Goal: Information Seeking & Learning: Find specific page/section

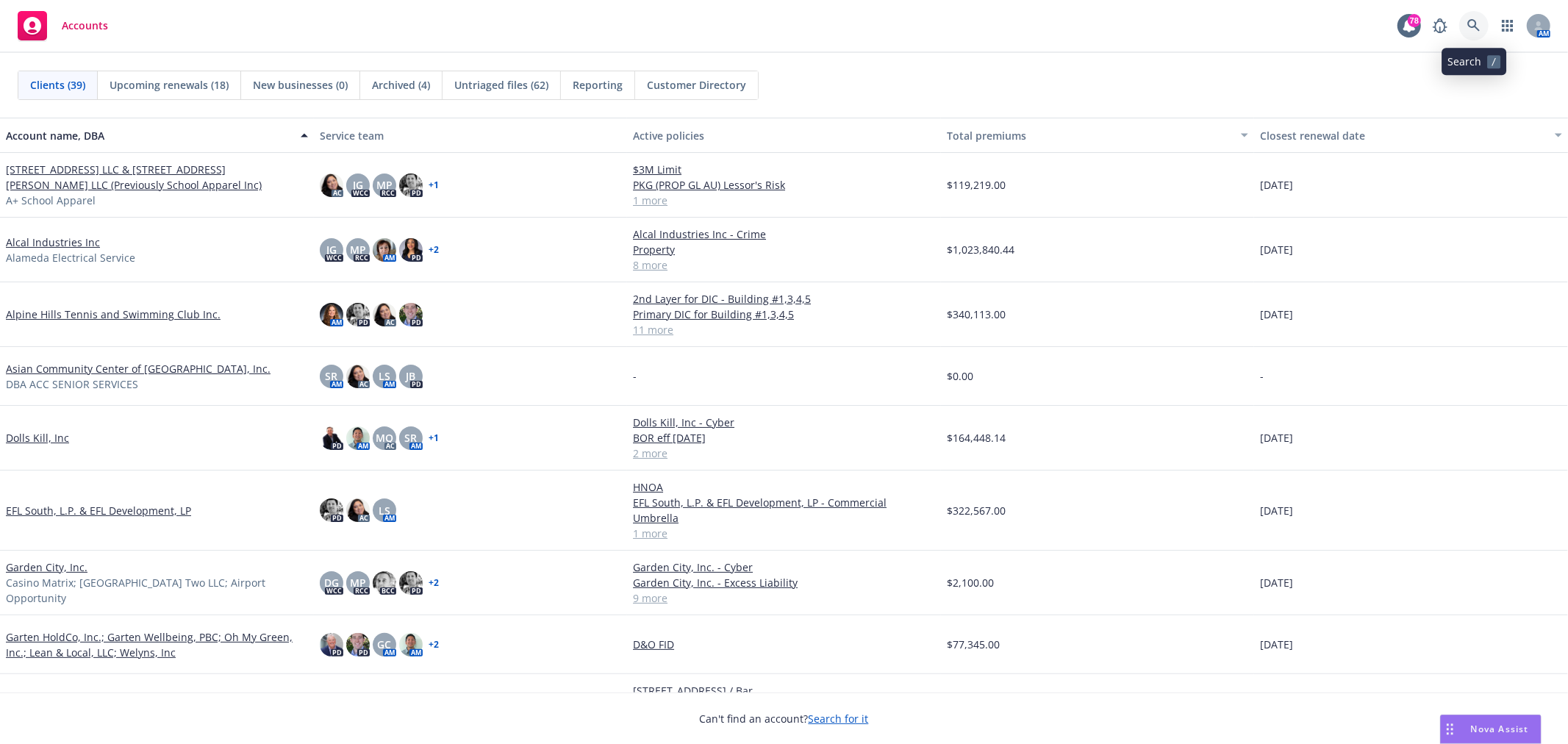
click at [1473, 20] on icon at bounding box center [1474, 25] width 13 height 13
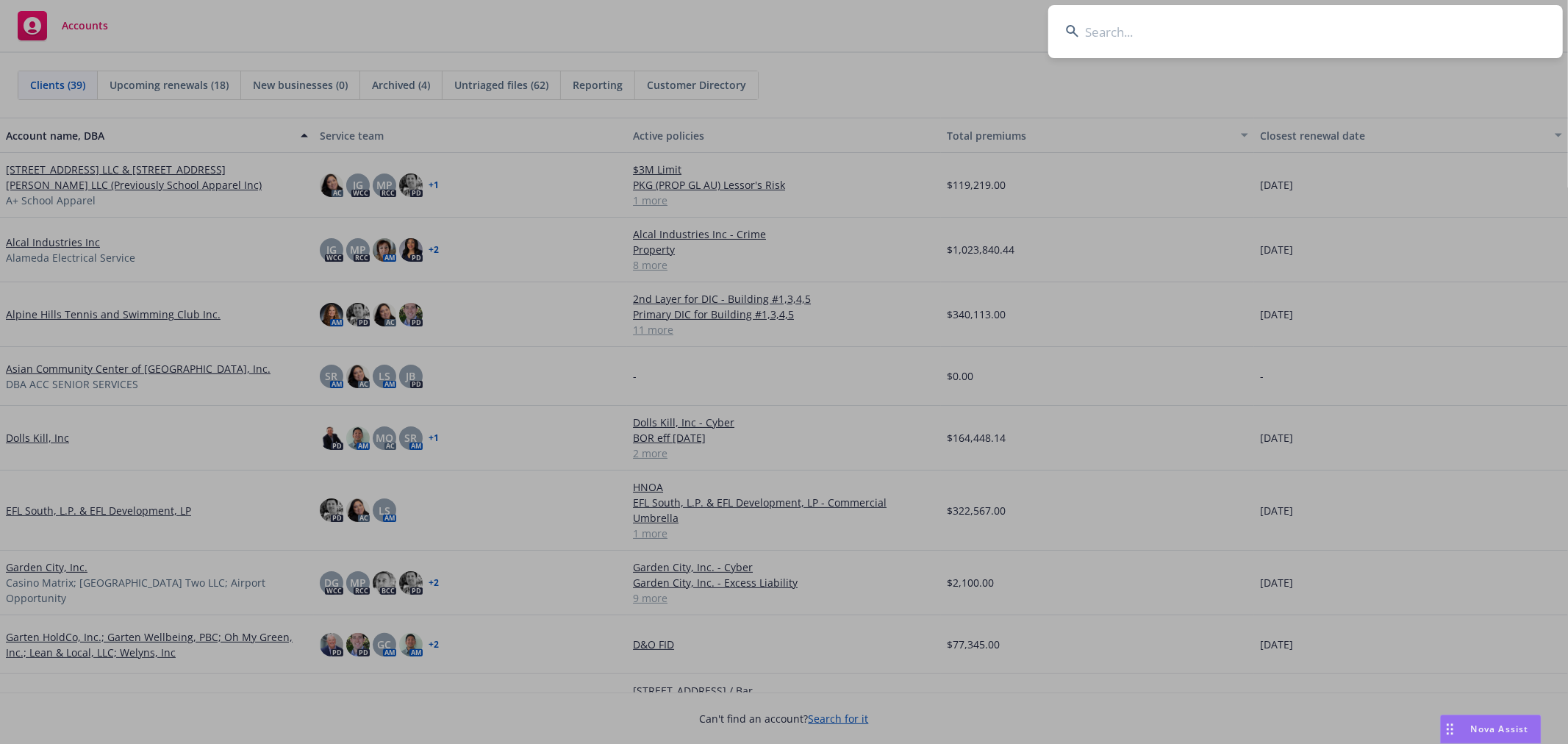
click at [1195, 26] on input at bounding box center [1305, 31] width 515 height 53
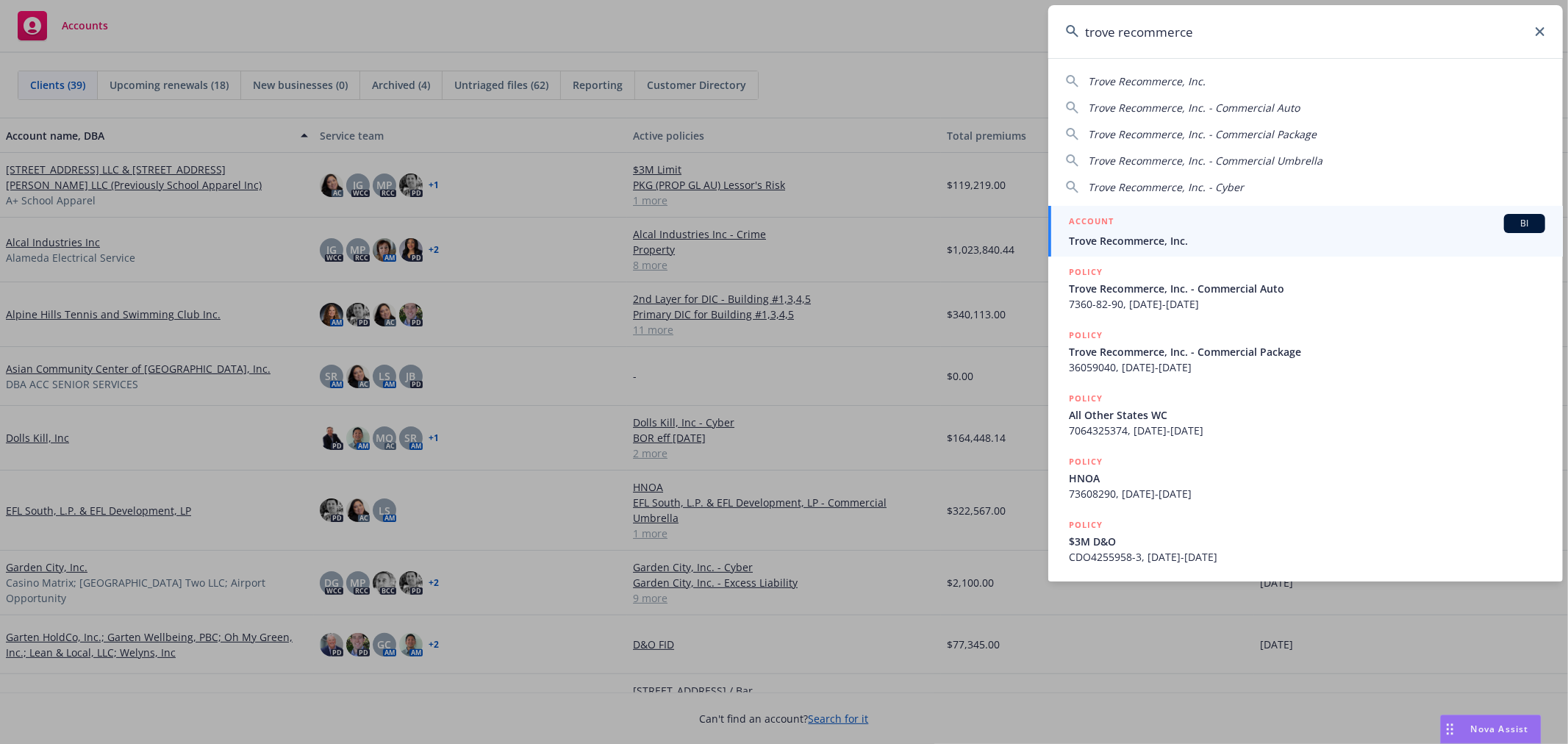
type input "trove recommerce"
click at [1169, 234] on span "Trove Recommerce, Inc." at bounding box center [1307, 241] width 476 height 16
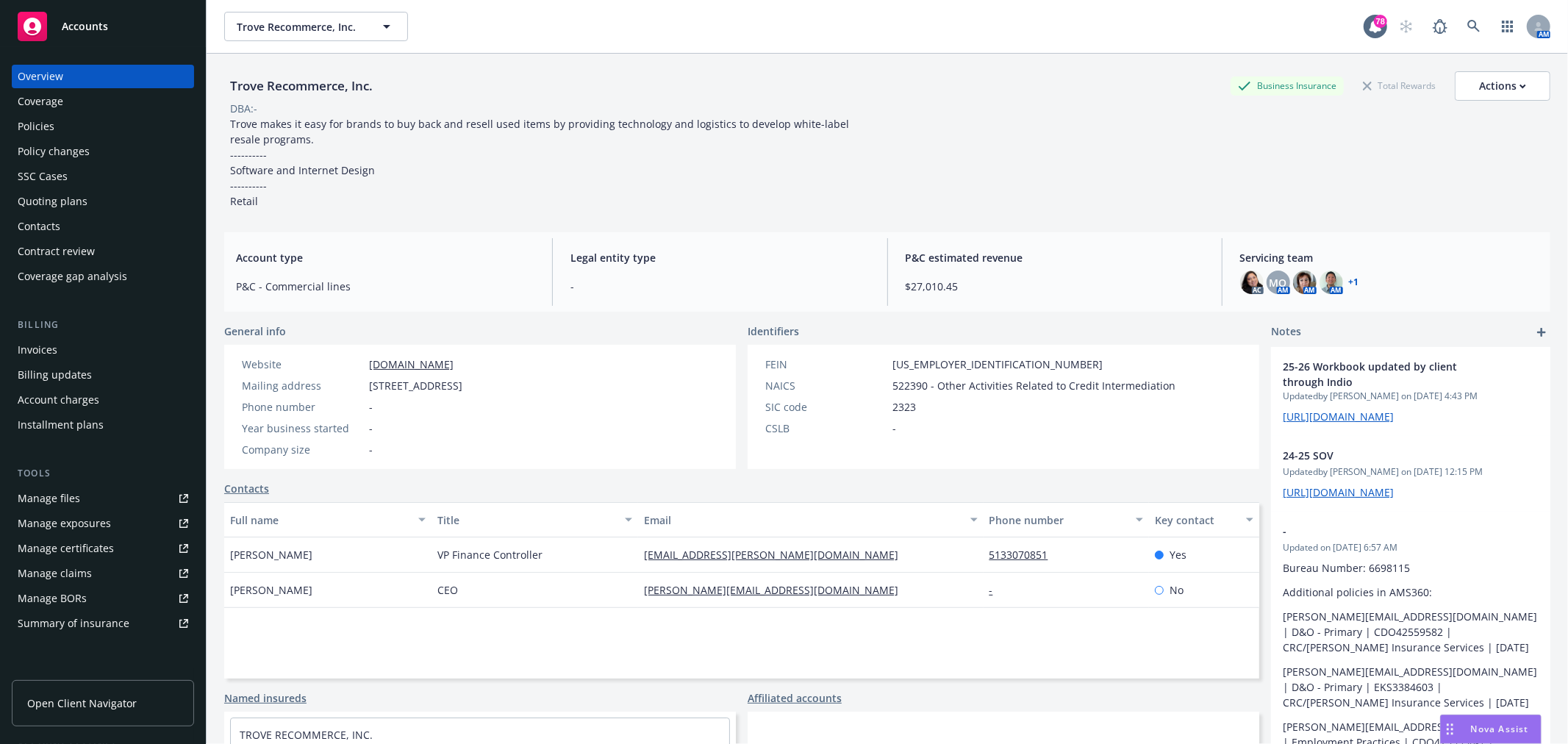
click at [105, 120] on div "Policies" at bounding box center [103, 126] width 170 height 24
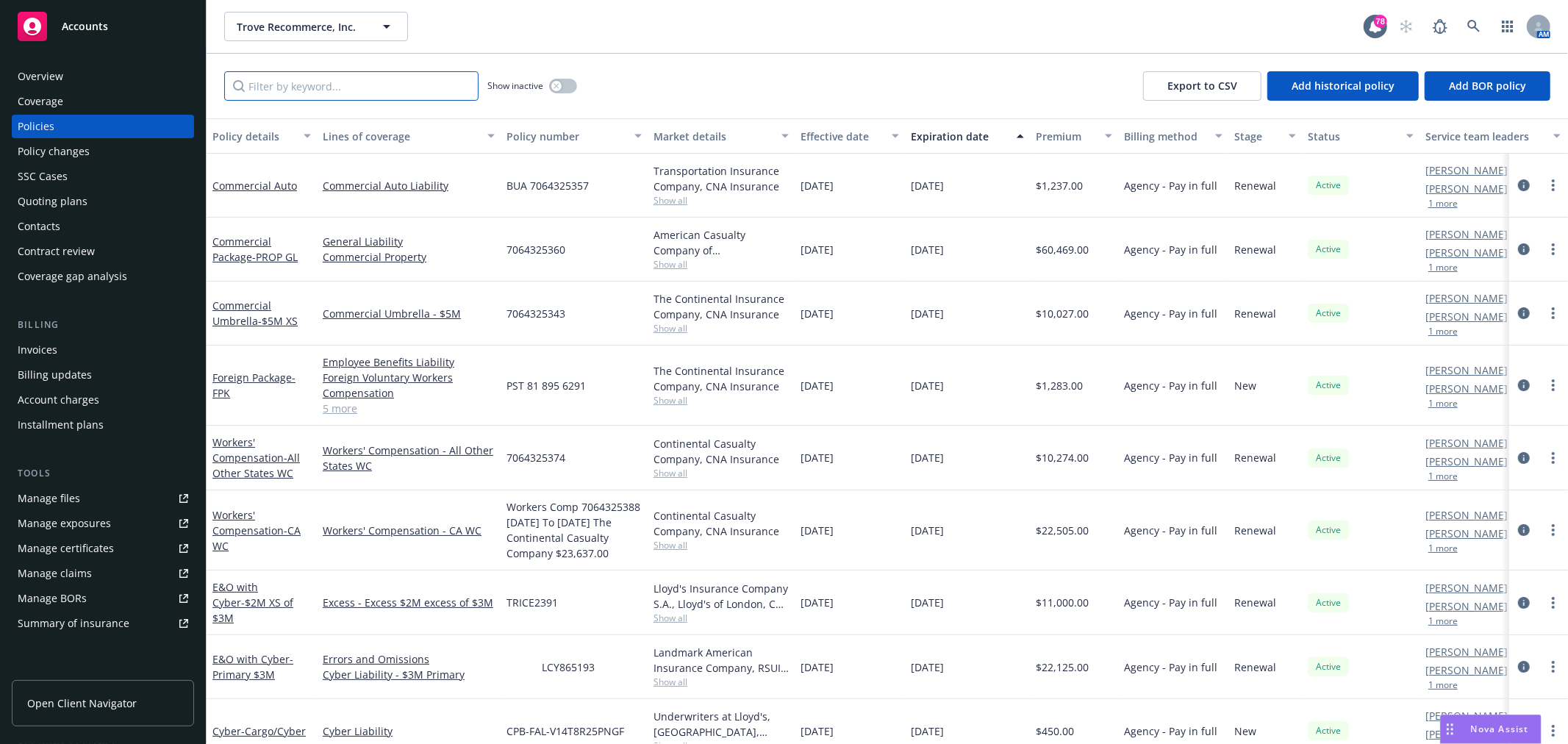
click at [382, 84] on input "Filter by keyword..." at bounding box center [351, 86] width 254 height 29
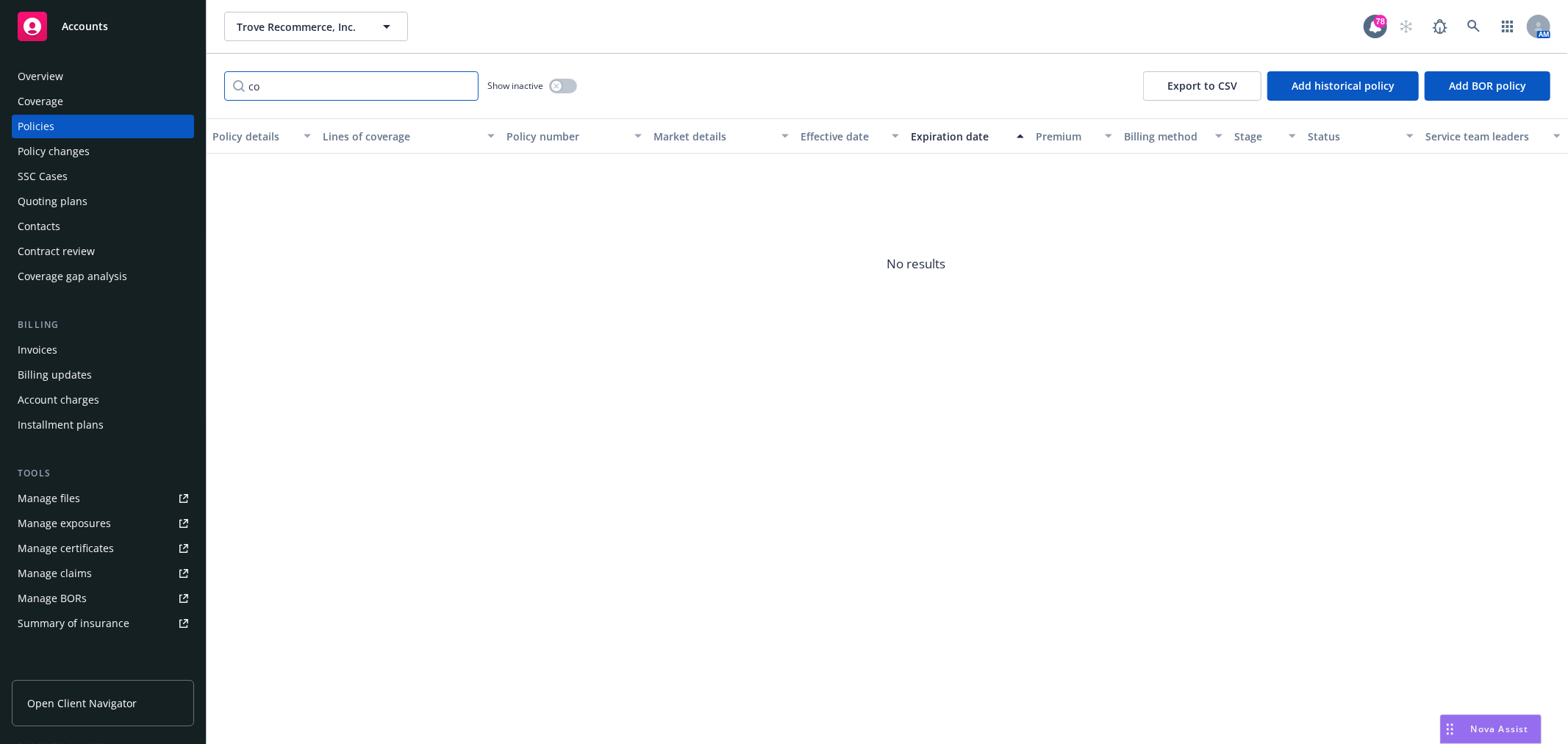
type input "c"
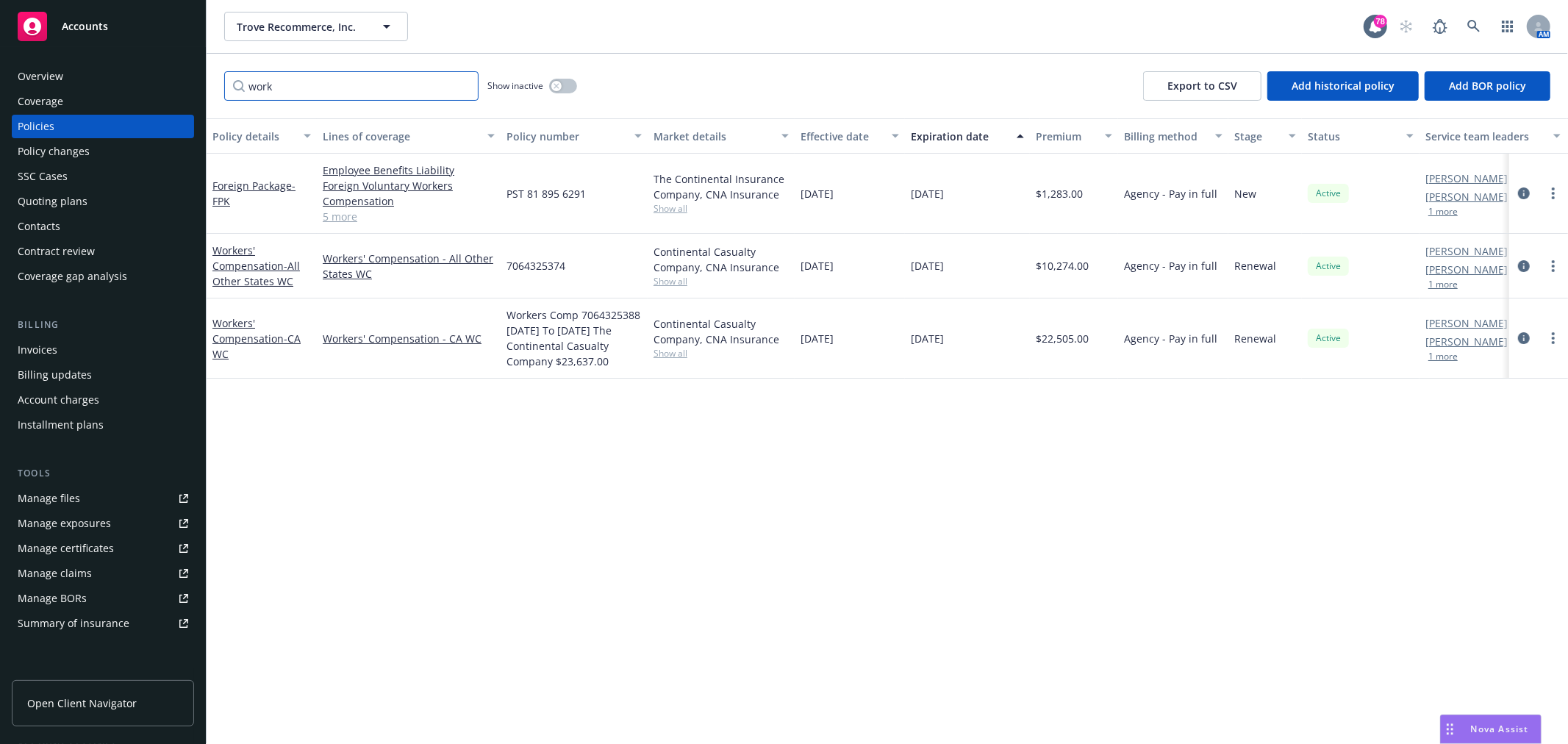
type input "work"
click at [676, 285] on span "Show all" at bounding box center [722, 281] width 135 height 12
click at [915, 548] on div "Policy details Lines of coverage Policy number Market details Effective date Ex…" at bounding box center [887, 431] width 1362 height 626
click at [675, 356] on span "Show all" at bounding box center [722, 353] width 135 height 12
click at [1014, 465] on div "Policy details Lines of coverage Policy number Market details Effective date Ex…" at bounding box center [887, 431] width 1362 height 626
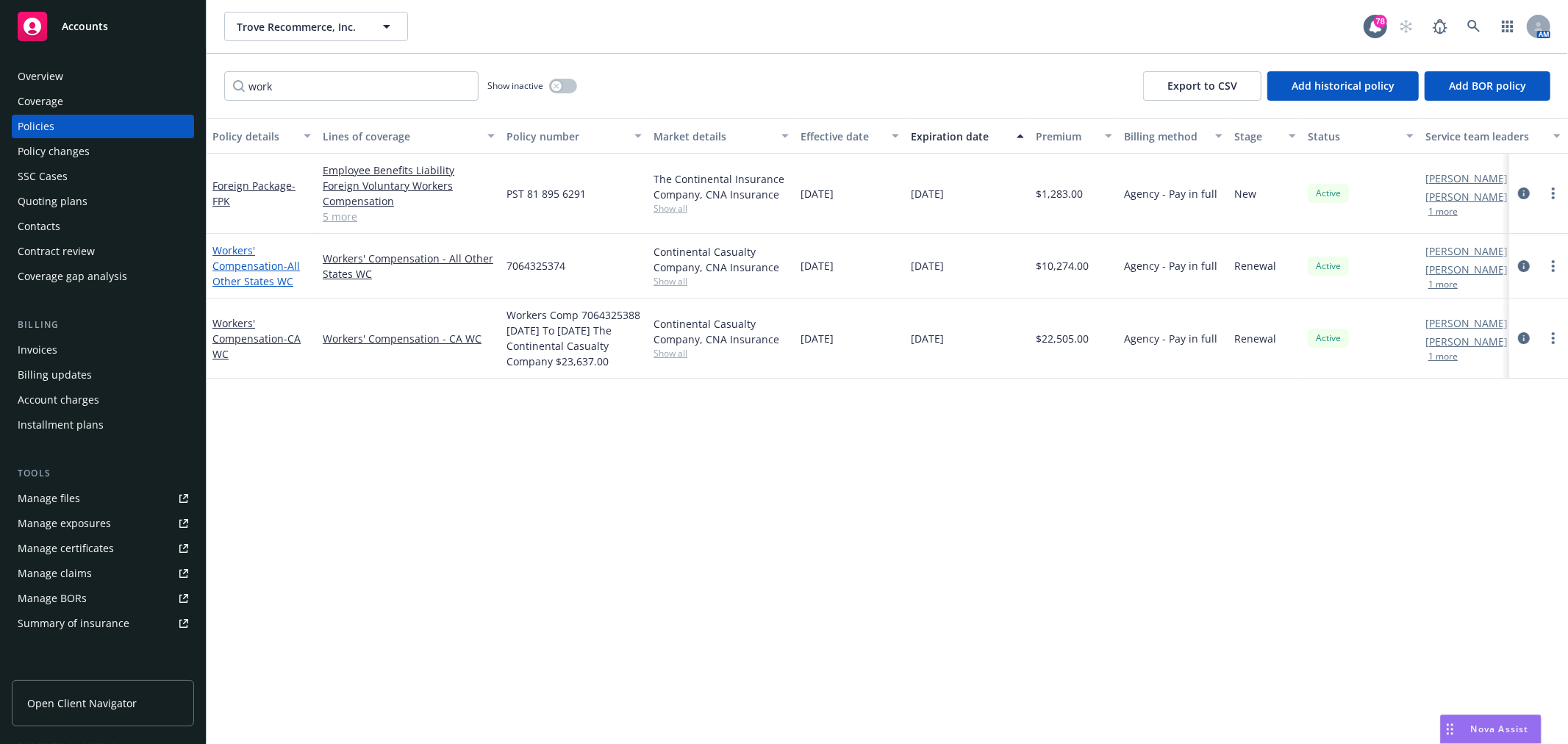
click at [231, 268] on link "Workers' Compensation - All Other States WC" at bounding box center [256, 265] width 87 height 45
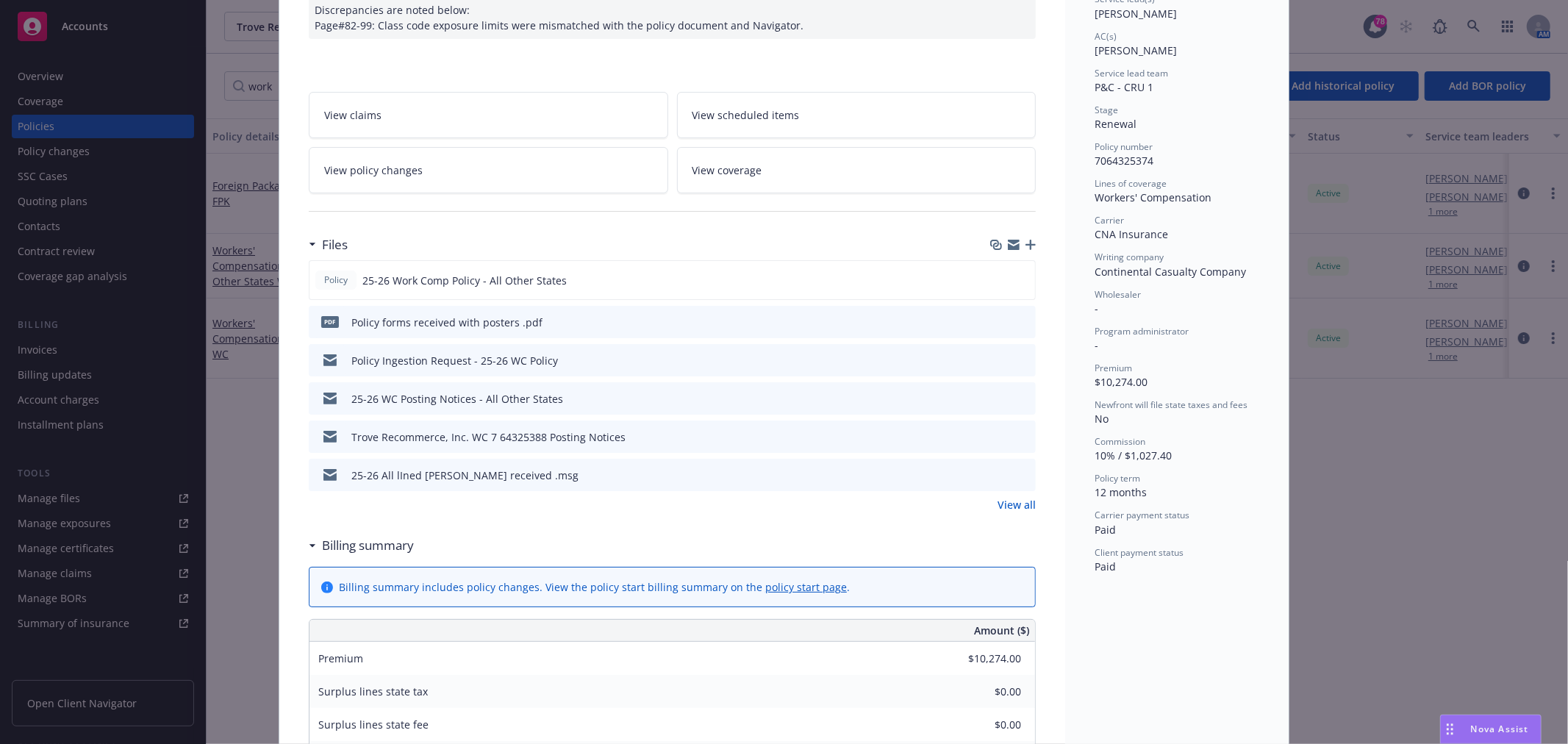
scroll to position [326, 0]
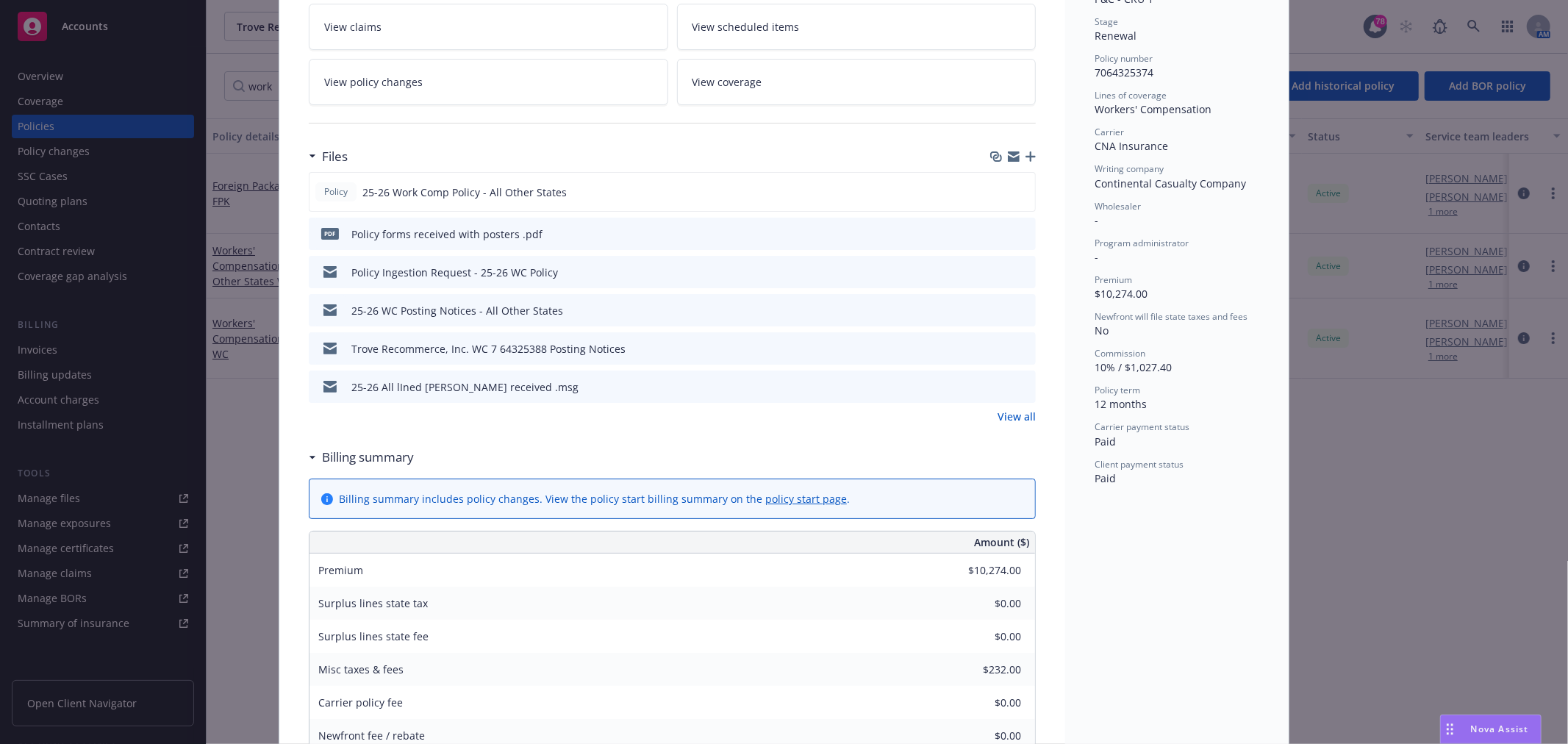
click at [1025, 414] on link "View all" at bounding box center [1016, 416] width 38 height 16
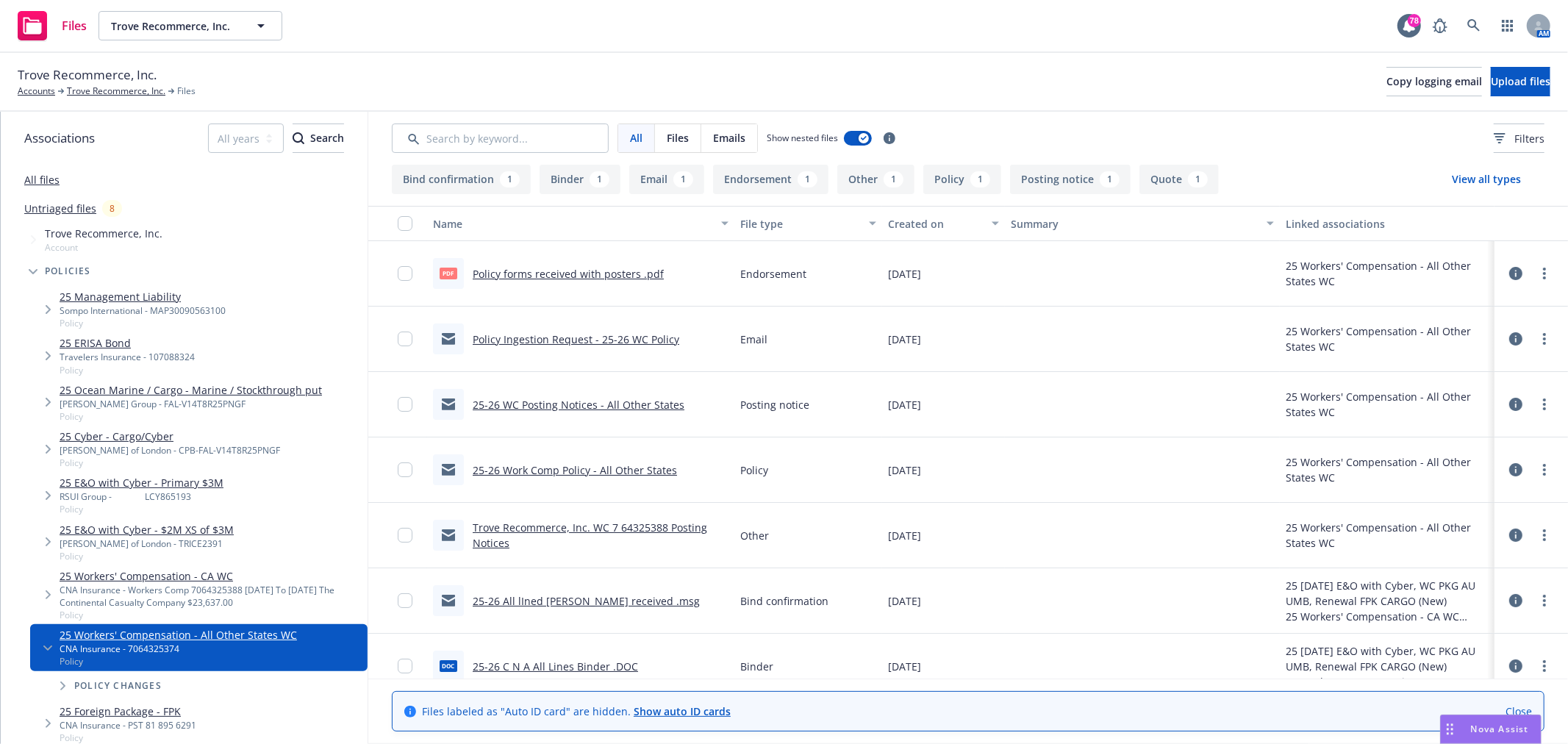
click at [573, 597] on link "25-26 All lIned [PERSON_NAME] received .msg" at bounding box center [586, 600] width 227 height 14
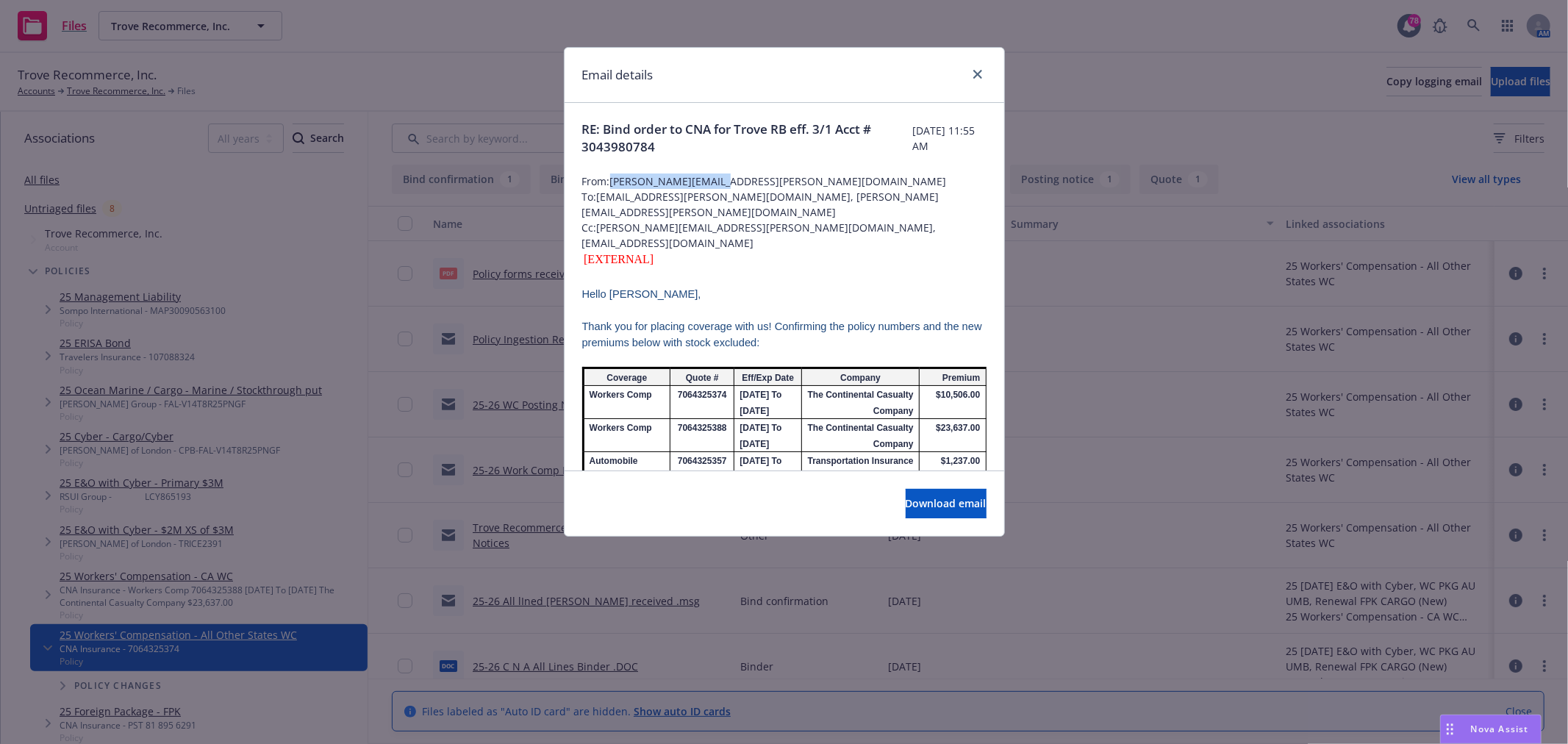
drag, startPoint x: 731, startPoint y: 180, endPoint x: 614, endPoint y: 185, distance: 117.1
click at [614, 185] on span "From: Kyle.McCarty@cna.com" at bounding box center [784, 181] width 404 height 16
copy span "Kyle.McCarty@cna.com"
click at [978, 70] on icon "close" at bounding box center [978, 74] width 9 height 9
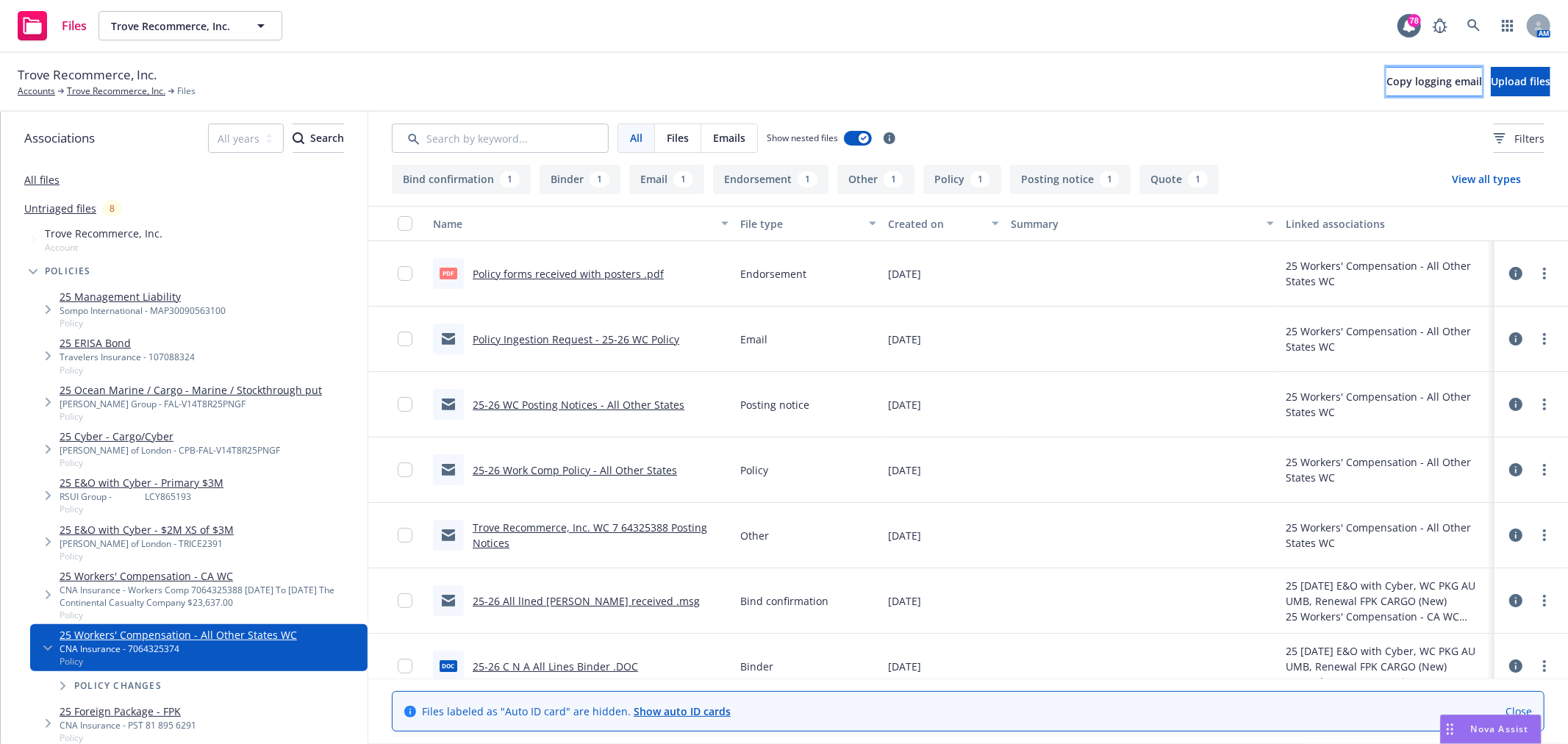
click at [1386, 78] on span "Copy logging email" at bounding box center [1433, 81] width 95 height 14
